Goal: Navigation & Orientation: Find specific page/section

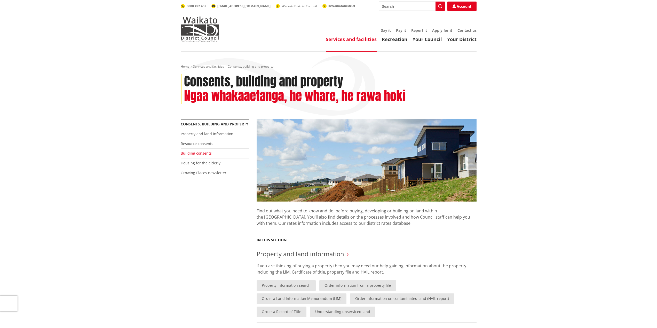
click at [200, 152] on link "Building consents" at bounding box center [196, 153] width 31 height 5
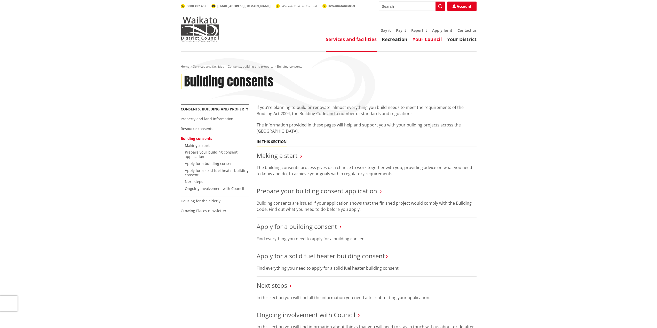
click at [434, 38] on link "Your Council" at bounding box center [426, 39] width 29 height 6
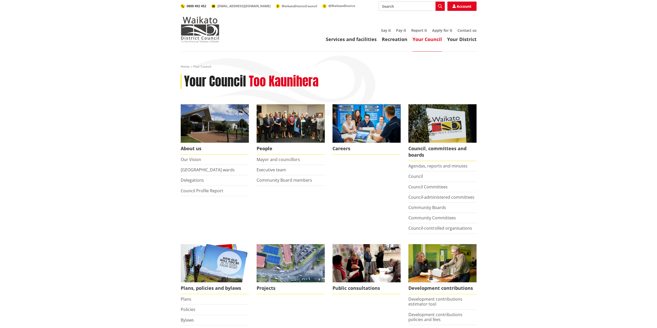
click at [195, 6] on span "0800 492 452" at bounding box center [197, 6] width 20 height 4
